Goal: Information Seeking & Learning: Understand process/instructions

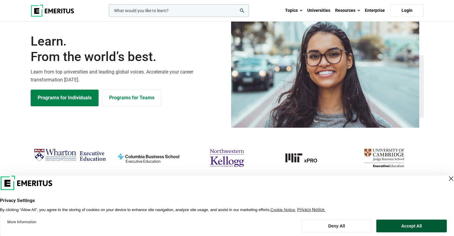
click at [413, 226] on button "Accept All" at bounding box center [411, 225] width 70 height 13
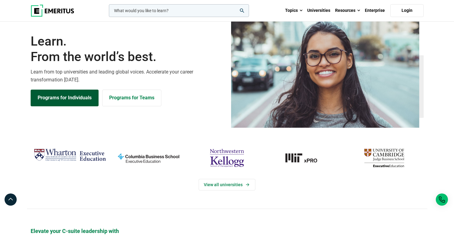
click at [58, 106] on link "Programs for Individuals" at bounding box center [65, 97] width 68 height 16
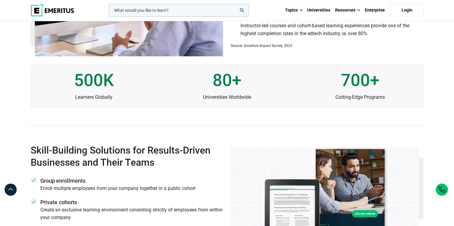
scroll to position [1437, 0]
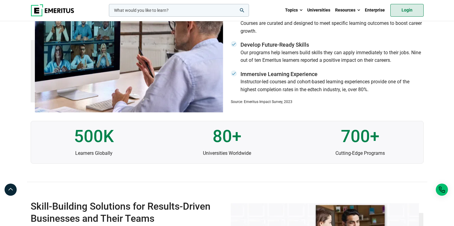
click at [400, 14] on link "Login" at bounding box center [406, 10] width 33 height 13
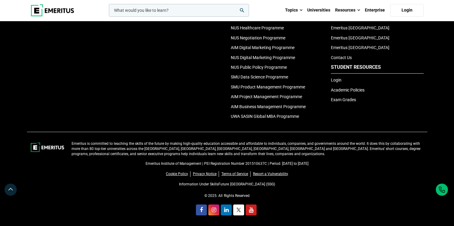
scroll to position [2144, 0]
click at [236, 175] on link "Terms of Service" at bounding box center [235, 174] width 29 height 6
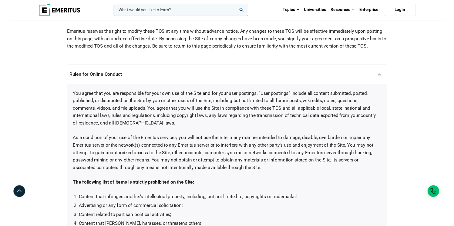
scroll to position [405, 0]
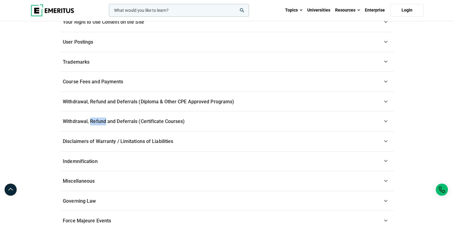
click at [169, 124] on span "Withdrawal, Refund and Deferrals (Certificate Courses)" at bounding box center [124, 122] width 122 height 6
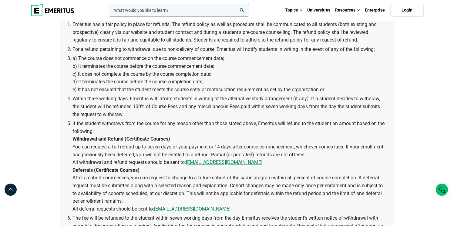
scroll to position [286, 0]
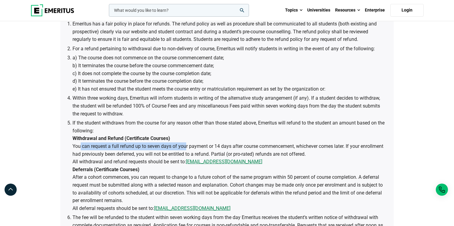
drag, startPoint x: 77, startPoint y: 163, endPoint x: 184, endPoint y: 160, distance: 107.7
click at [184, 159] on li "If the student withdraws from the course for any reason other than those stated…" at bounding box center [229, 165] width 315 height 93
click at [220, 166] on link "admissions@emeritus.org" at bounding box center [224, 162] width 76 height 8
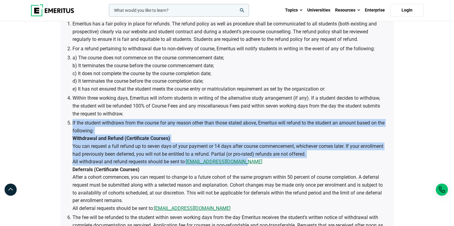
drag, startPoint x: 247, startPoint y: 177, endPoint x: 61, endPoint y: 141, distance: 189.5
click at [61, 141] on div "Emeritus has a fair policy in place for refunds. The refund policy as well as p…" at bounding box center [226, 139] width 333 height 251
copy li "If the student withdraws from the course for any reason other than those stated…"
